Goal: Task Accomplishment & Management: Use online tool/utility

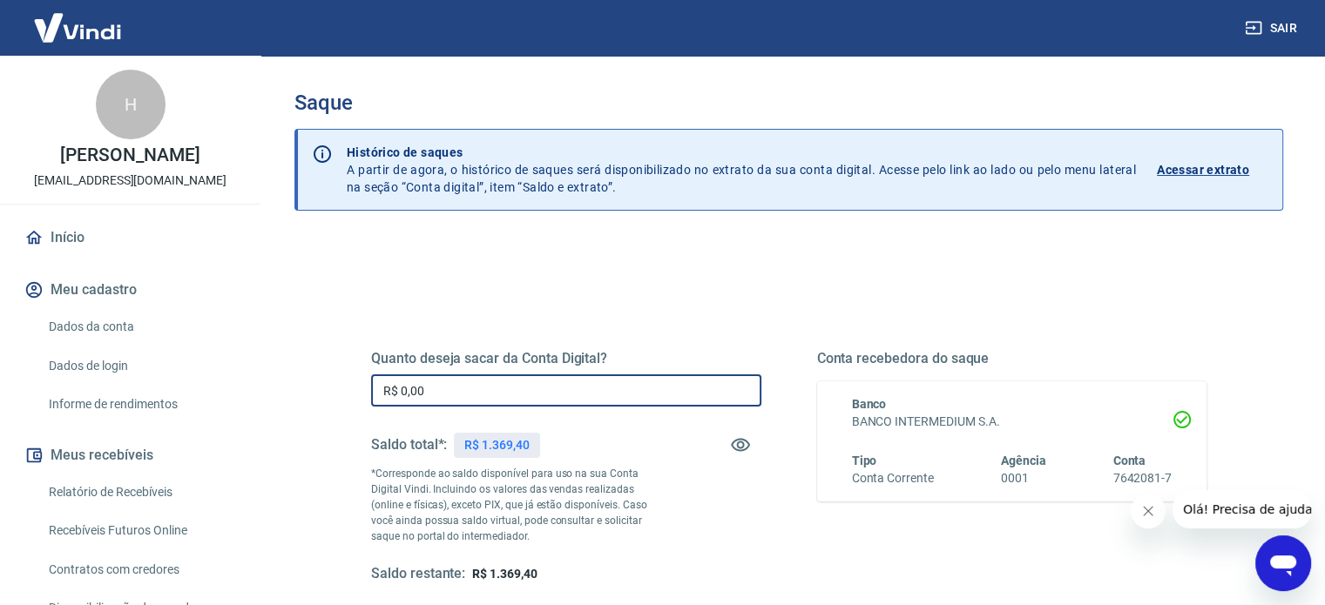
click at [530, 386] on input "R$ 0,00" at bounding box center [566, 391] width 390 height 32
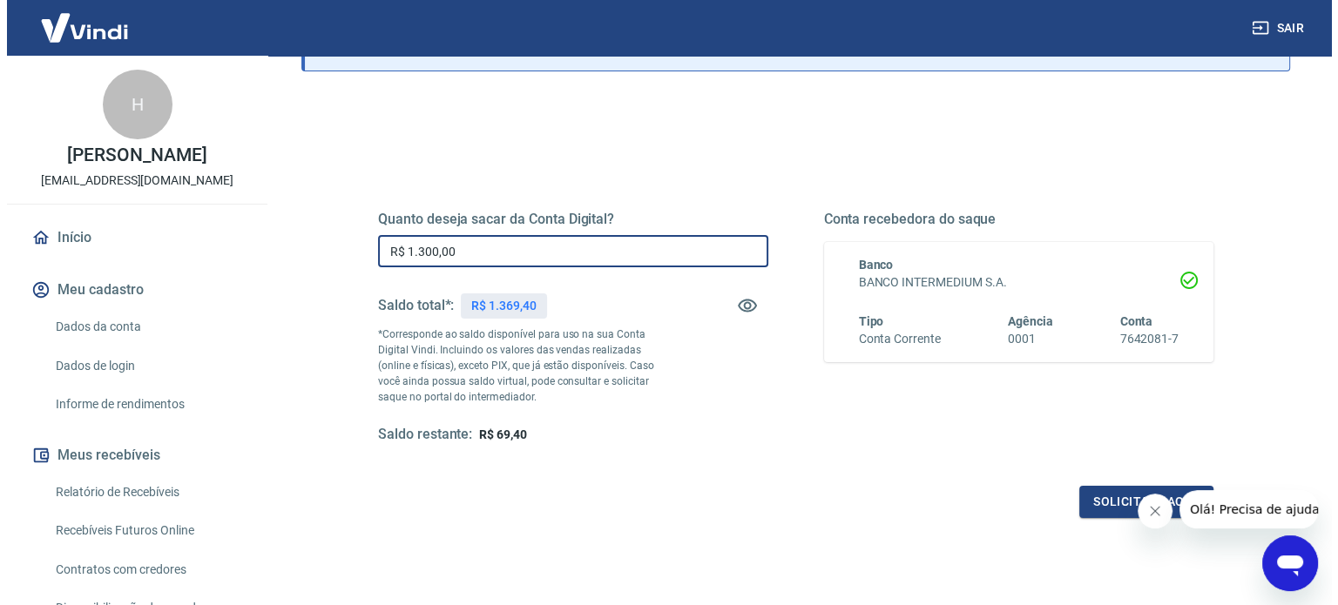
scroll to position [133, 0]
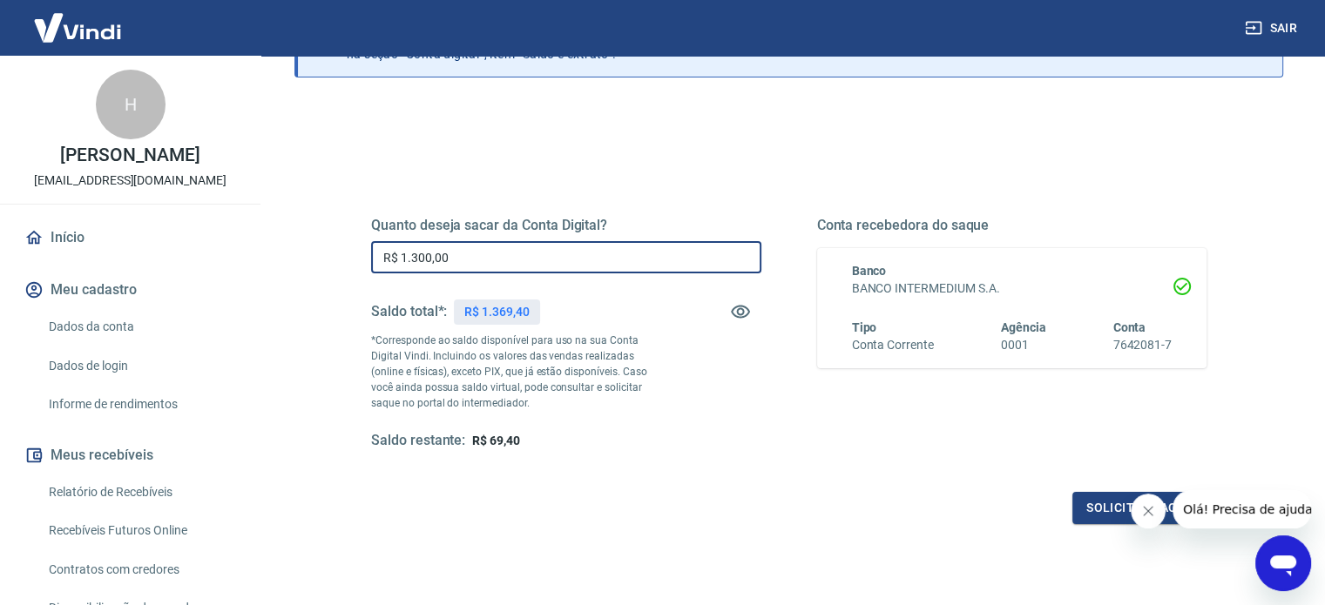
type input "R$ 1.300,00"
click at [1153, 504] on icon "Fechar mensagem da empresa" at bounding box center [1148, 511] width 14 height 14
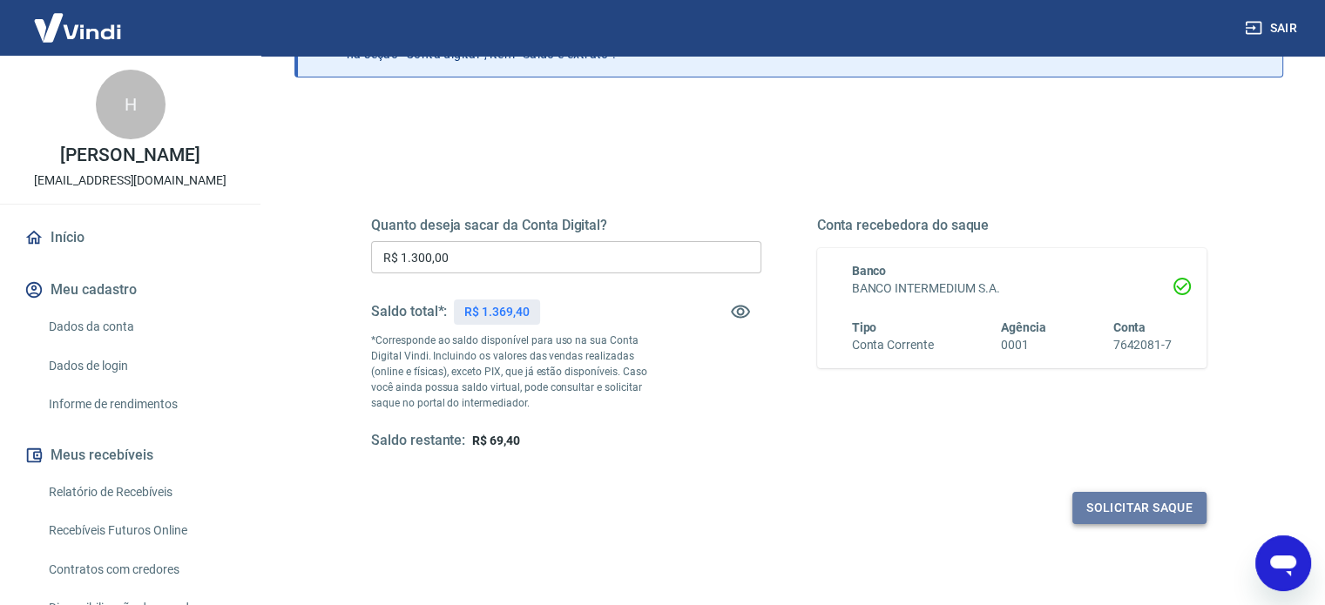
click at [1121, 501] on button "Solicitar saque" at bounding box center [1139, 508] width 134 height 32
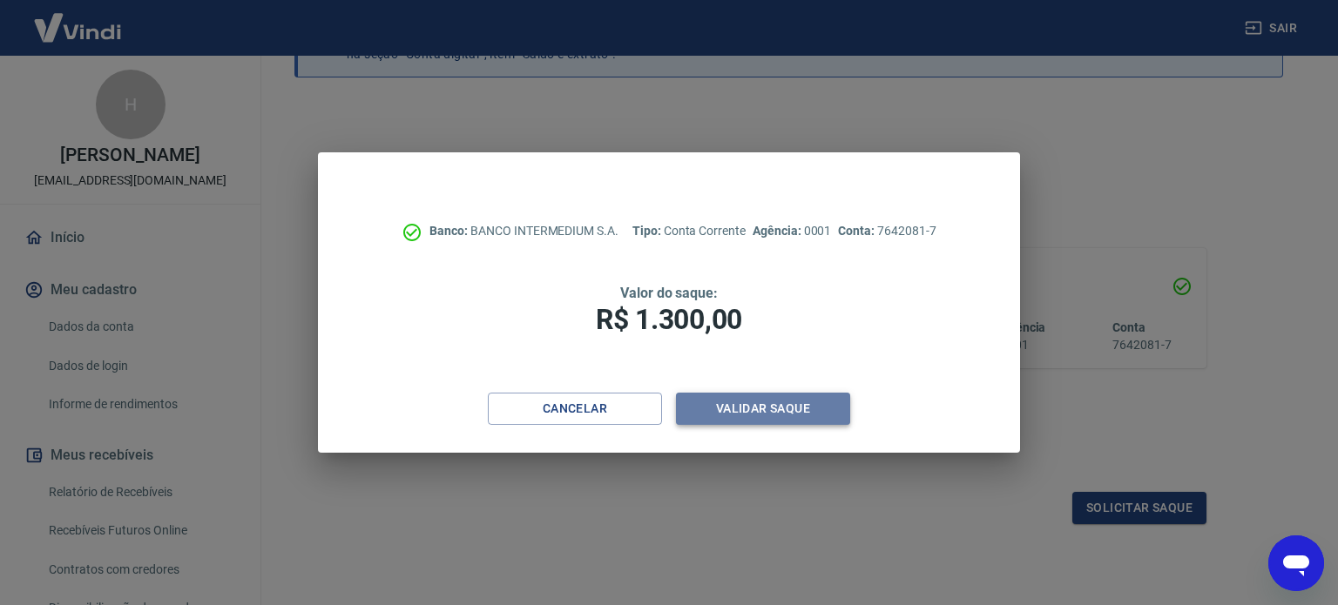
click at [825, 409] on button "Validar saque" at bounding box center [763, 409] width 174 height 32
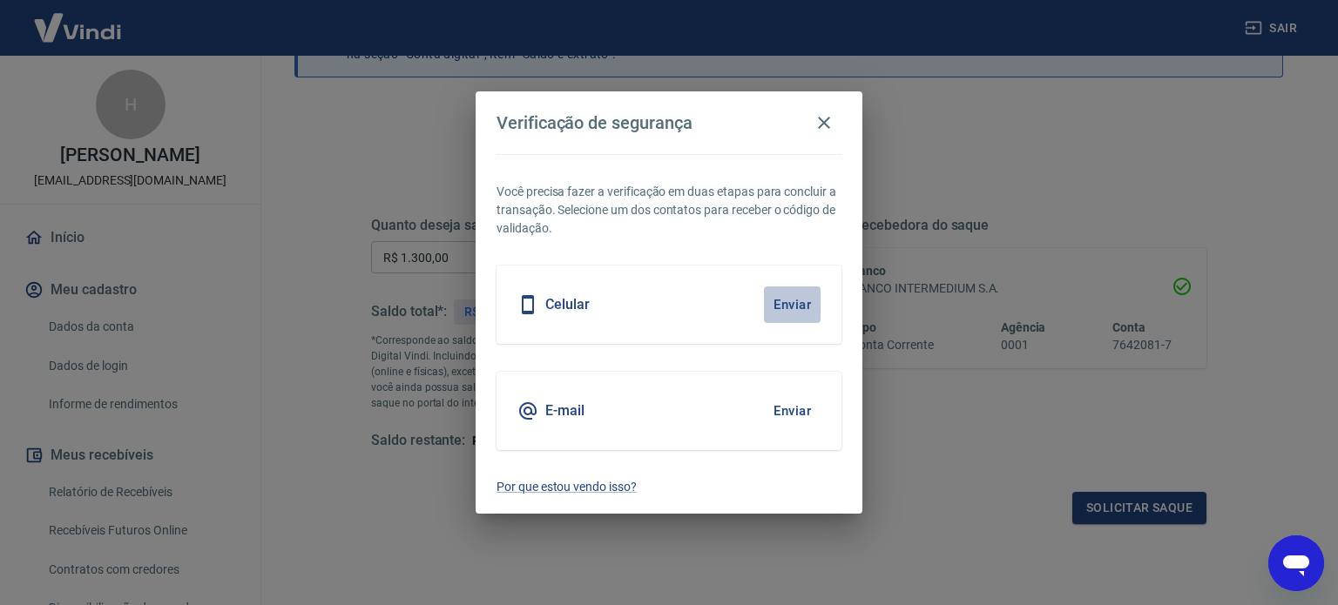
click at [800, 305] on button "Enviar" at bounding box center [792, 305] width 57 height 37
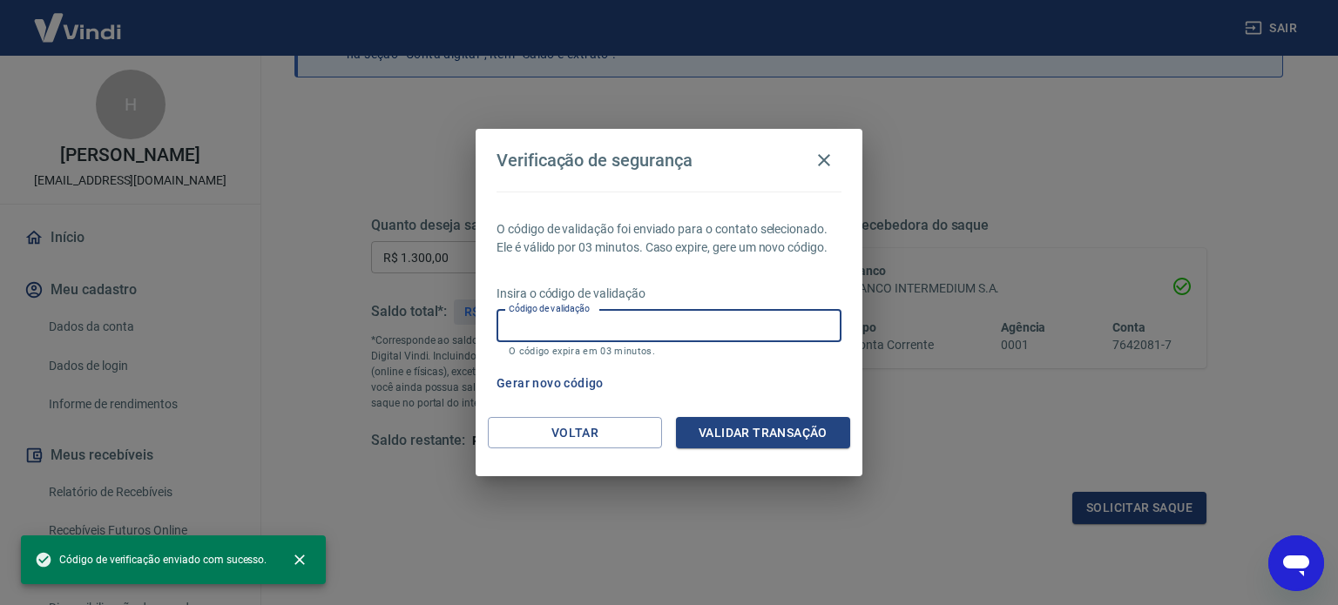
click at [728, 335] on input "Código de validação" at bounding box center [668, 326] width 345 height 32
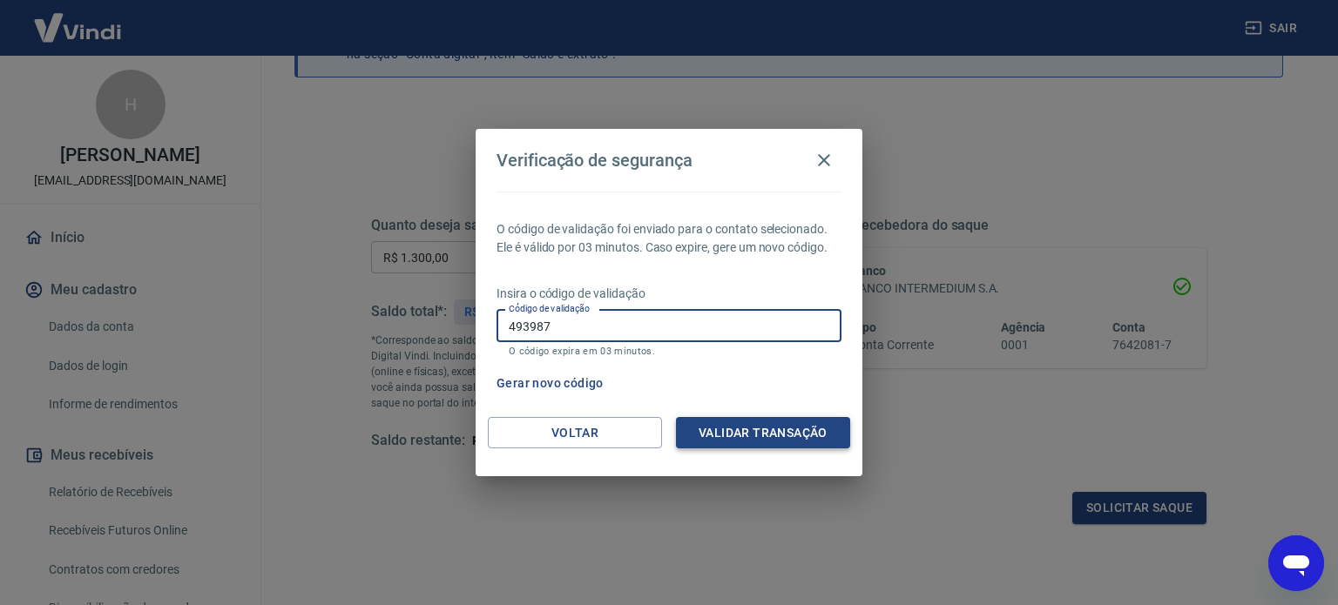
type input "493987"
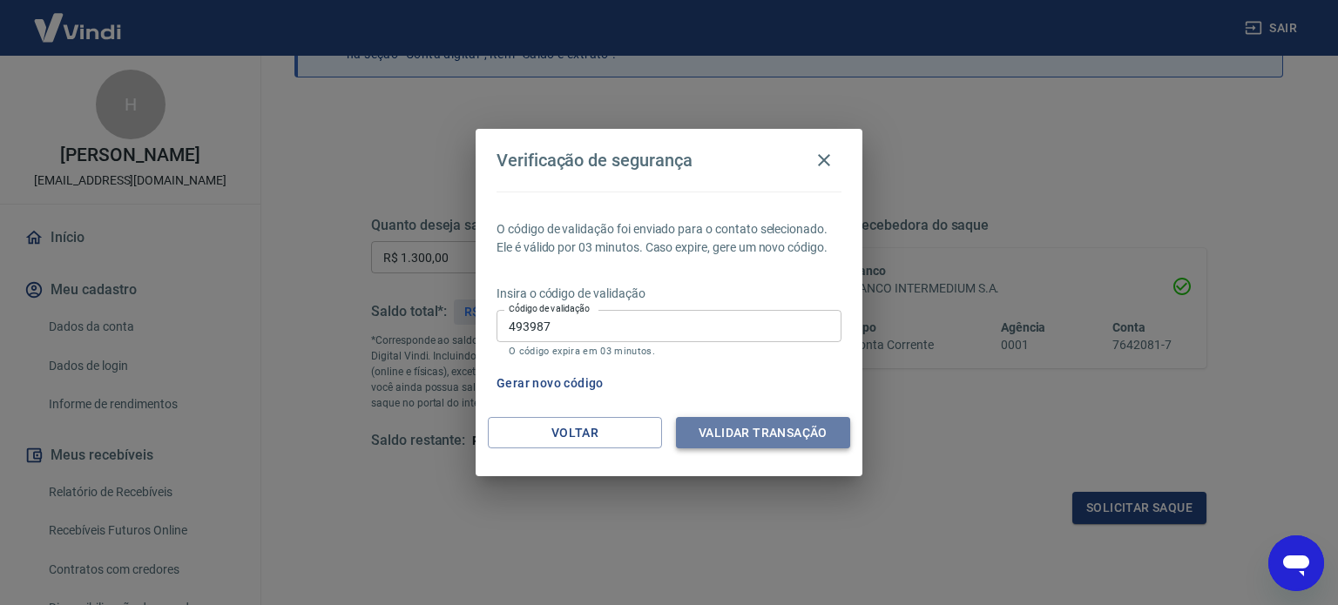
click at [718, 429] on button "Validar transação" at bounding box center [763, 433] width 174 height 32
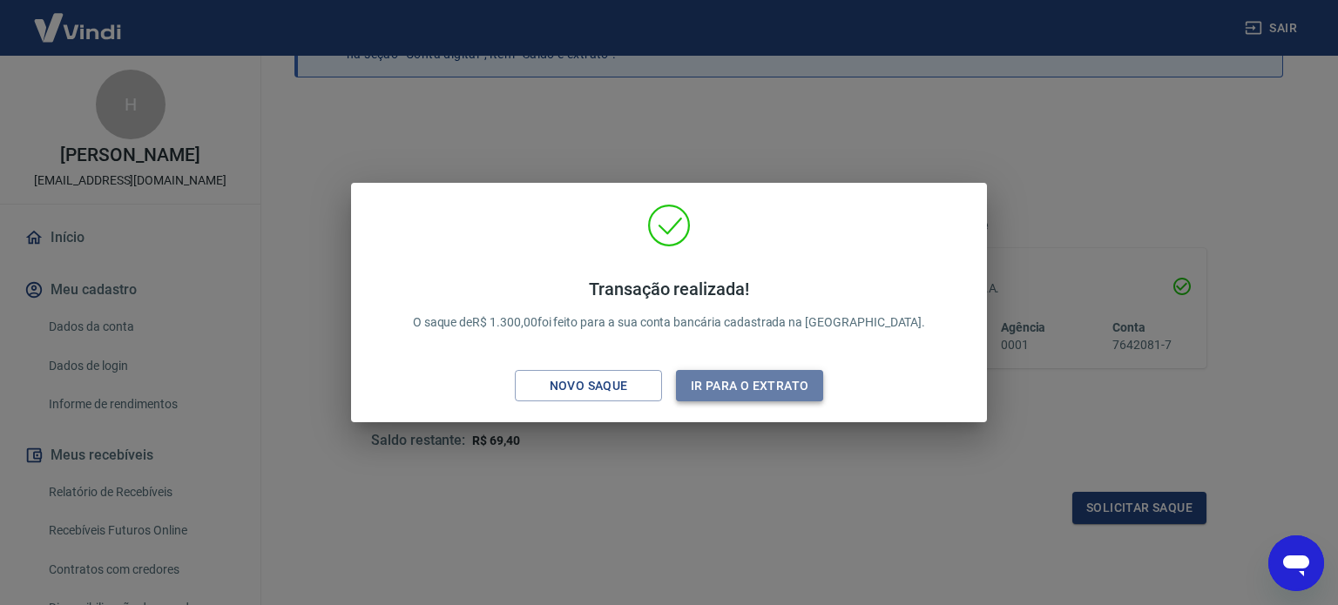
click at [694, 393] on button "Ir para o extrato" at bounding box center [749, 386] width 147 height 32
